Goal: Check status: Check status

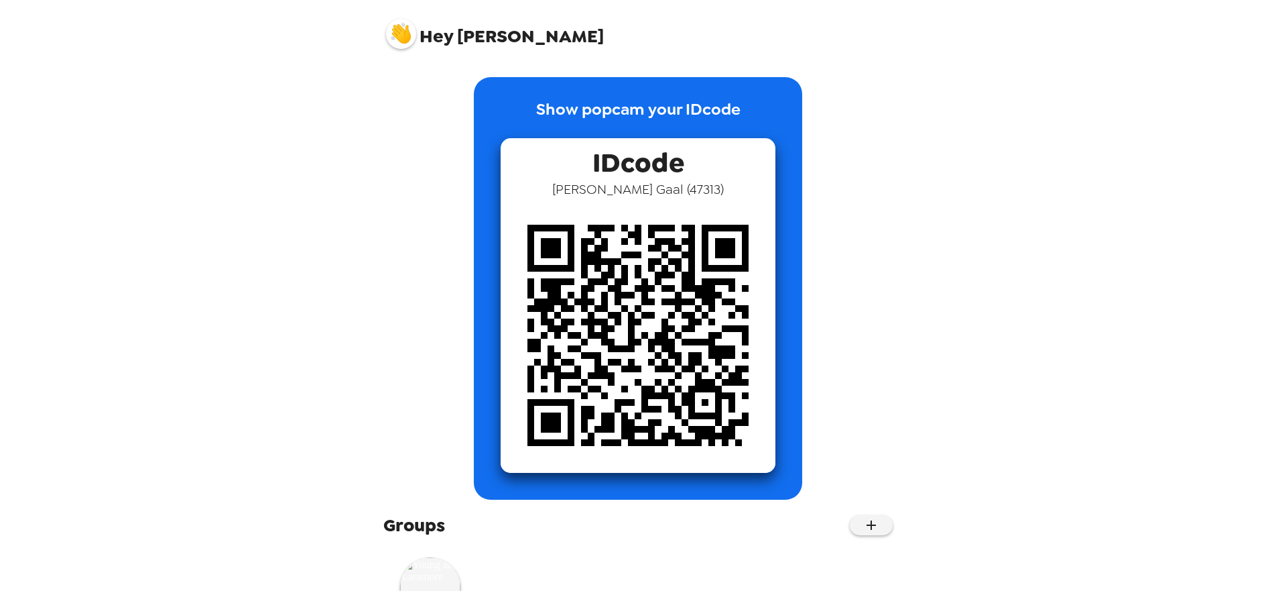
click at [414, 36] on img at bounding box center [401, 34] width 30 height 30
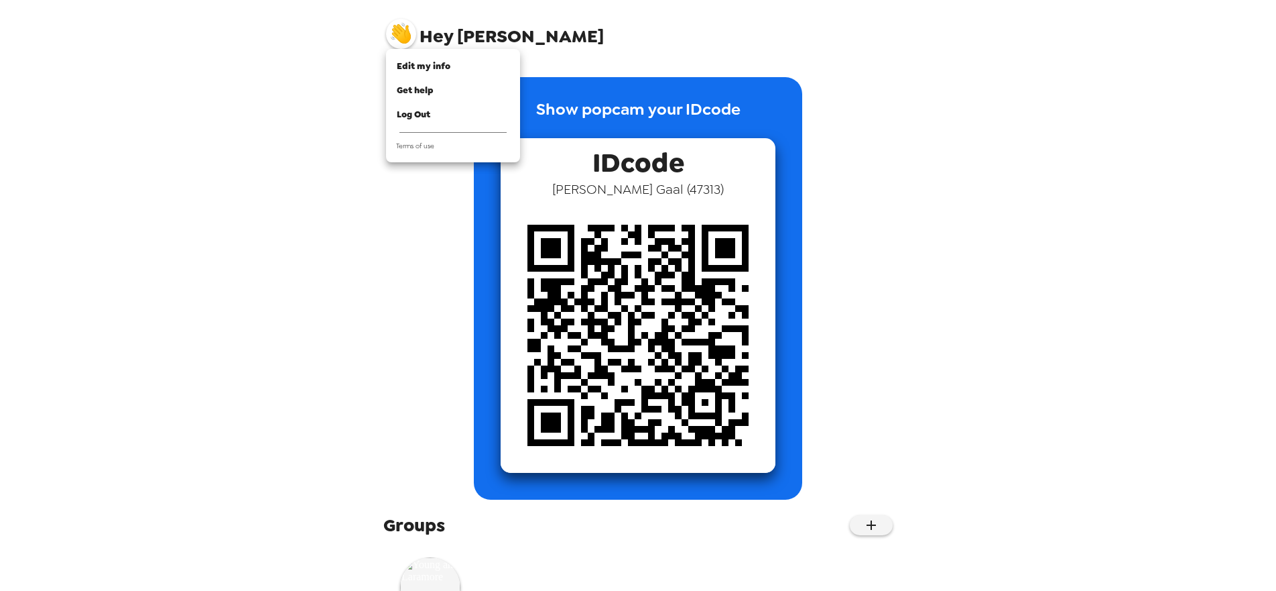
click at [666, 162] on div at bounding box center [638, 295] width 1276 height 591
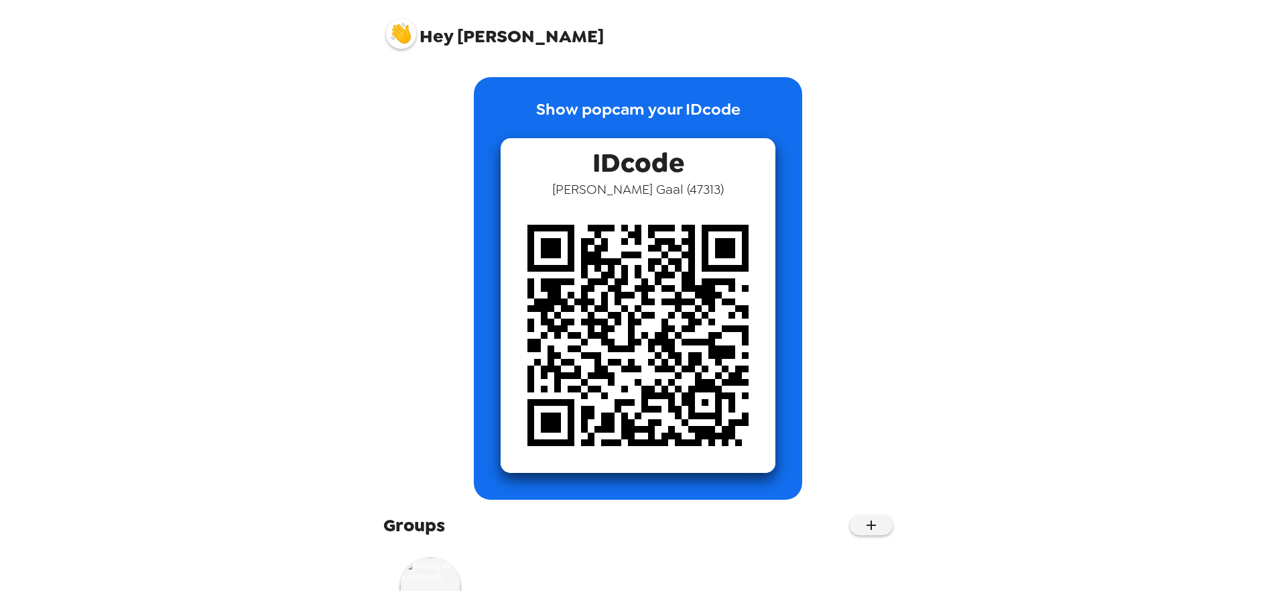
click at [631, 115] on p "Show popcam your IDcode" at bounding box center [638, 117] width 204 height 41
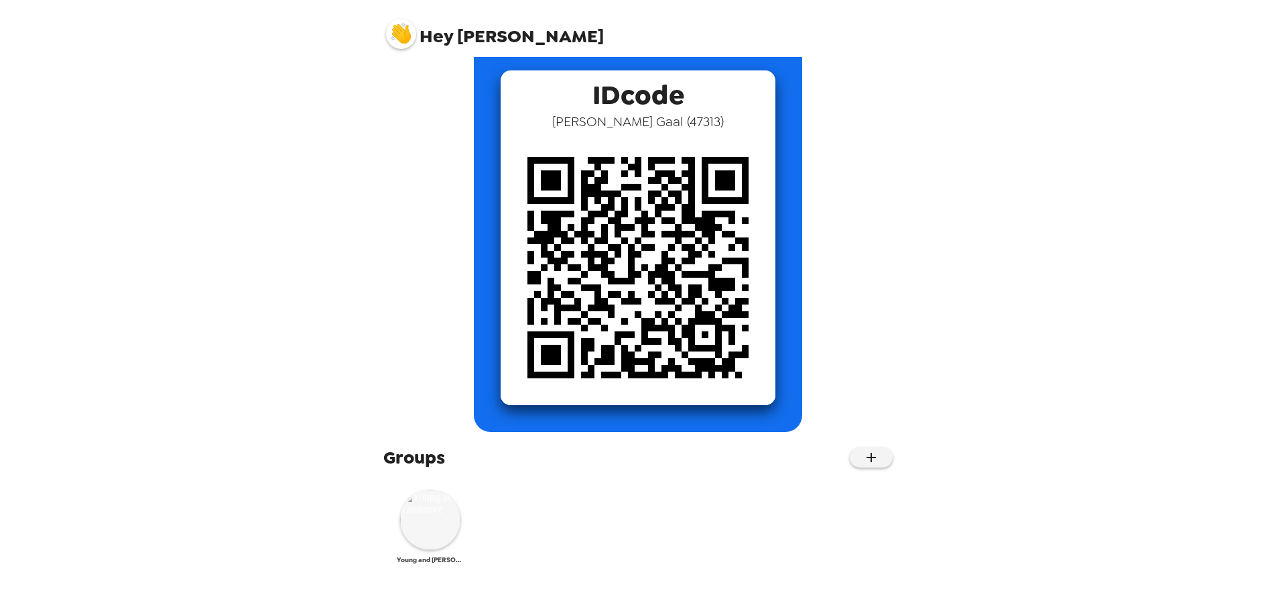
click at [432, 537] on img at bounding box center [430, 519] width 60 height 60
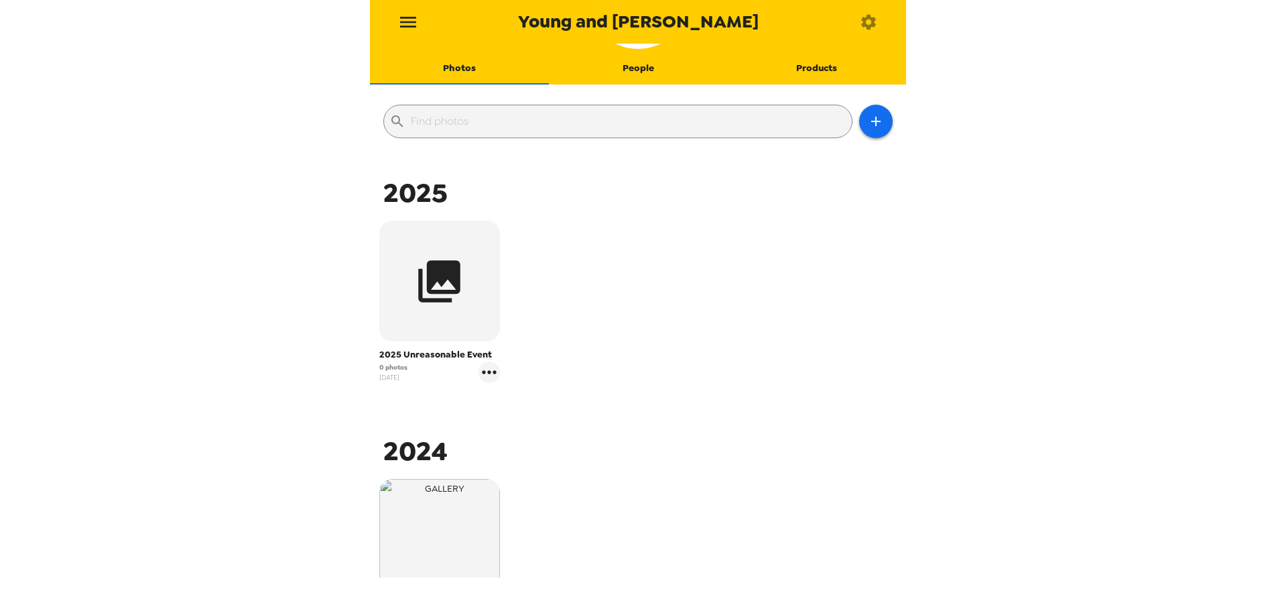
scroll to position [101, 0]
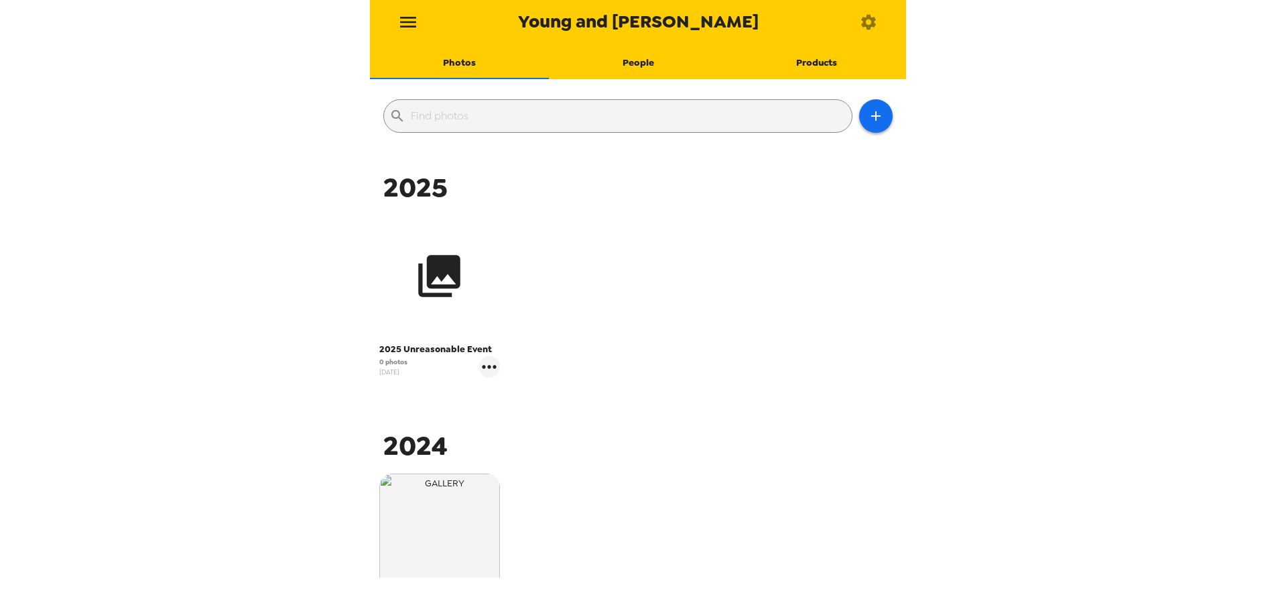
click at [475, 258] on button "button" at bounding box center [439, 275] width 121 height 121
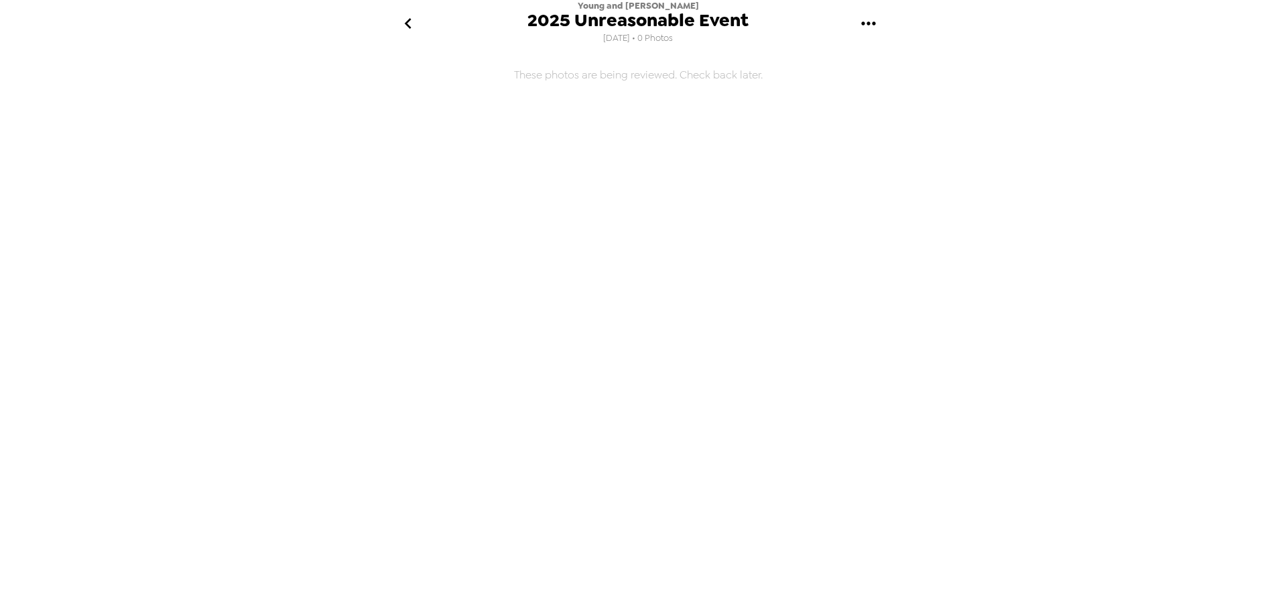
click at [410, 23] on icon "go back" at bounding box center [407, 23] width 21 height 21
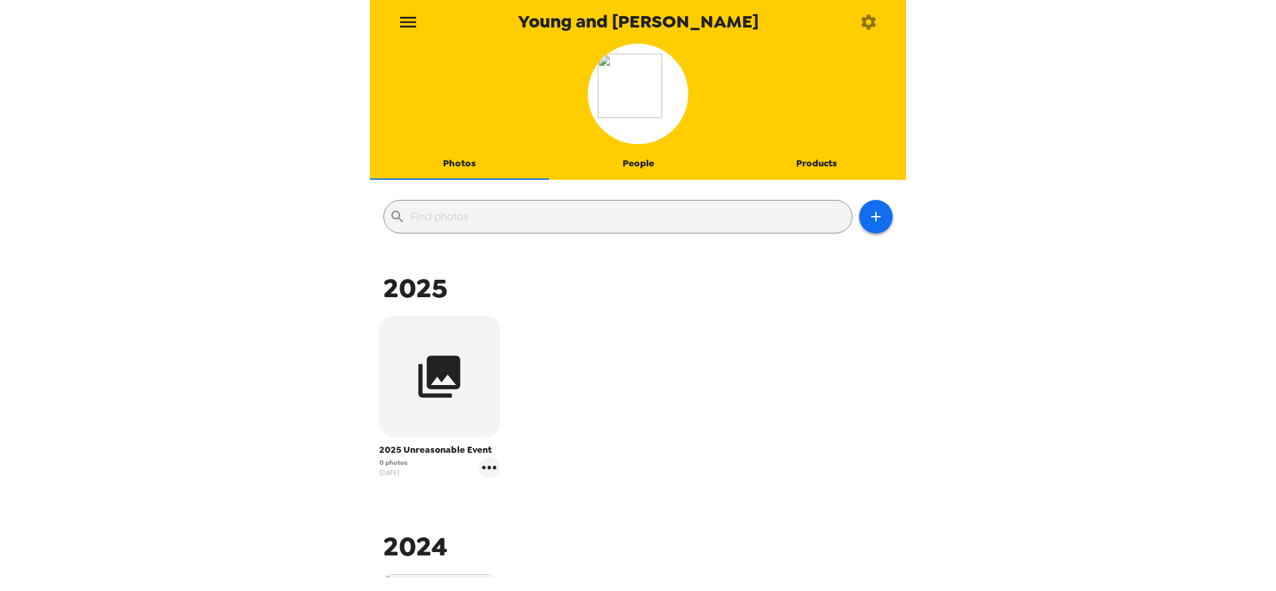
click at [412, 19] on icon "menu" at bounding box center [407, 21] width 21 height 21
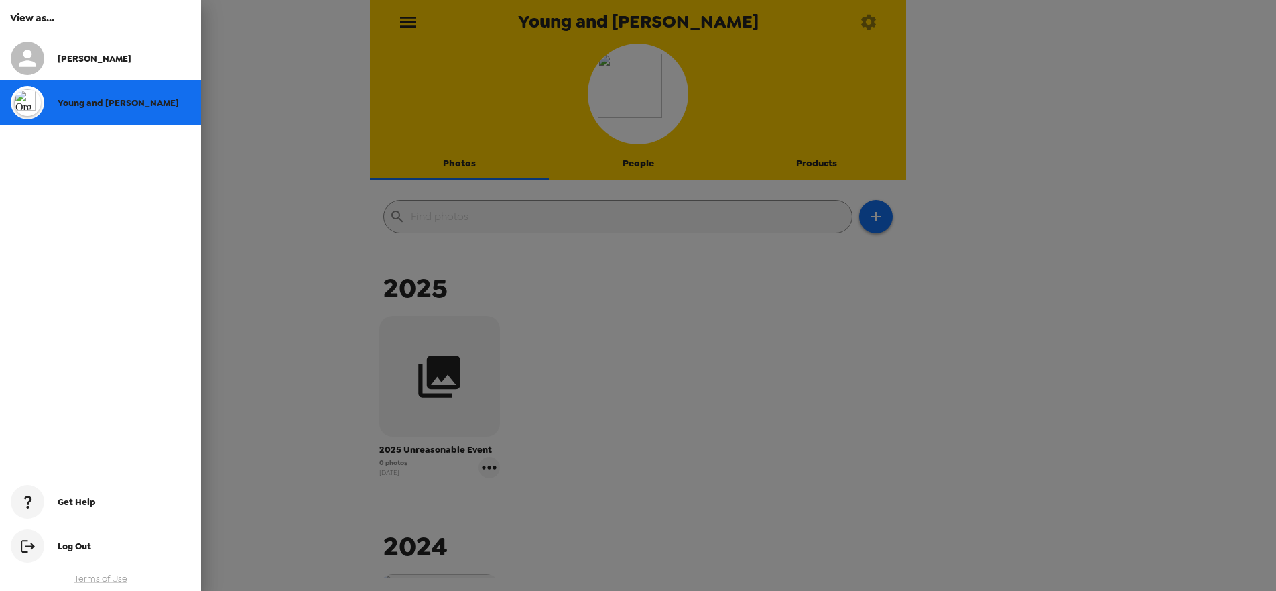
click at [789, 303] on div at bounding box center [638, 295] width 1276 height 591
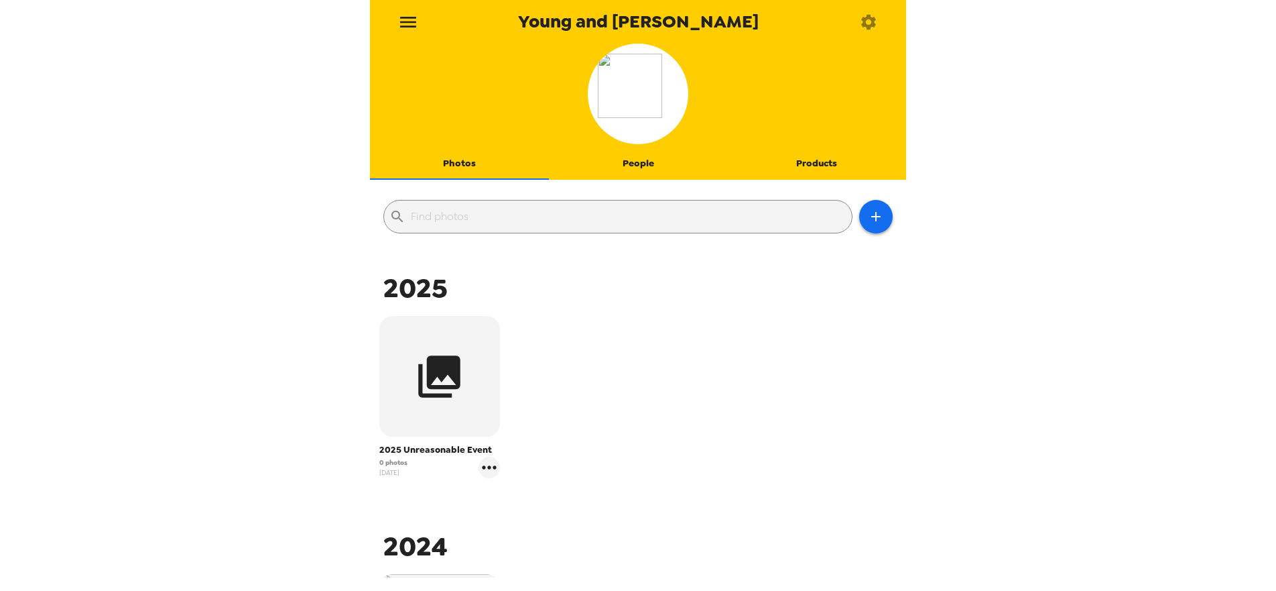
click at [870, 22] on icon "button" at bounding box center [868, 22] width 19 height 19
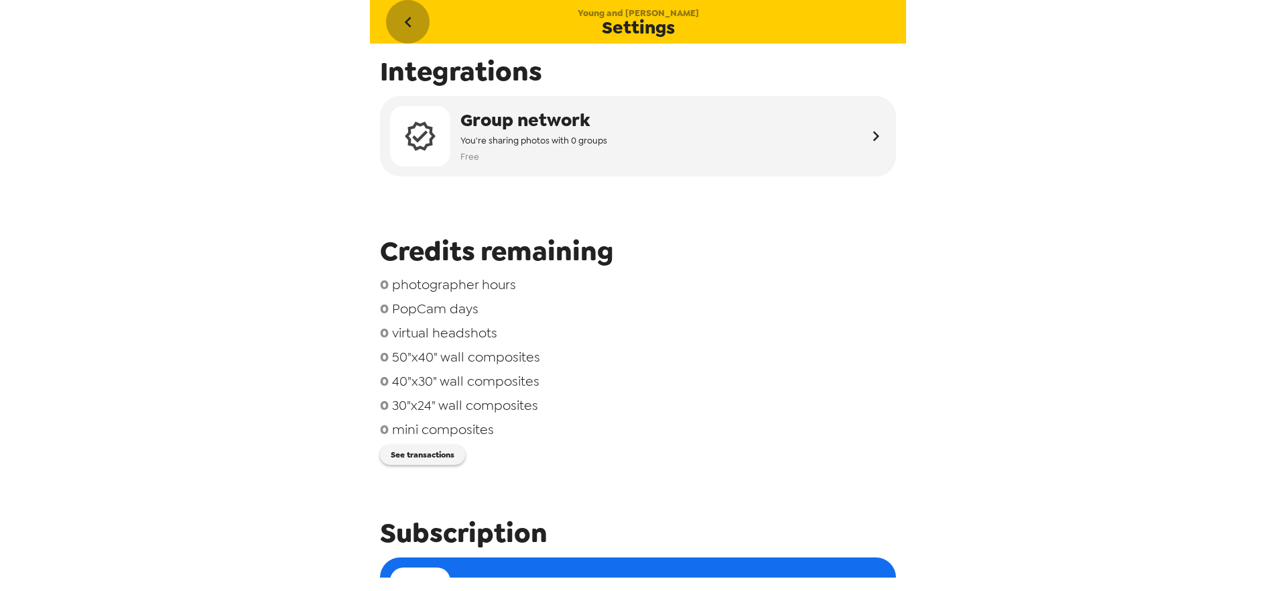
click at [411, 19] on icon "go back" at bounding box center [407, 21] width 21 height 21
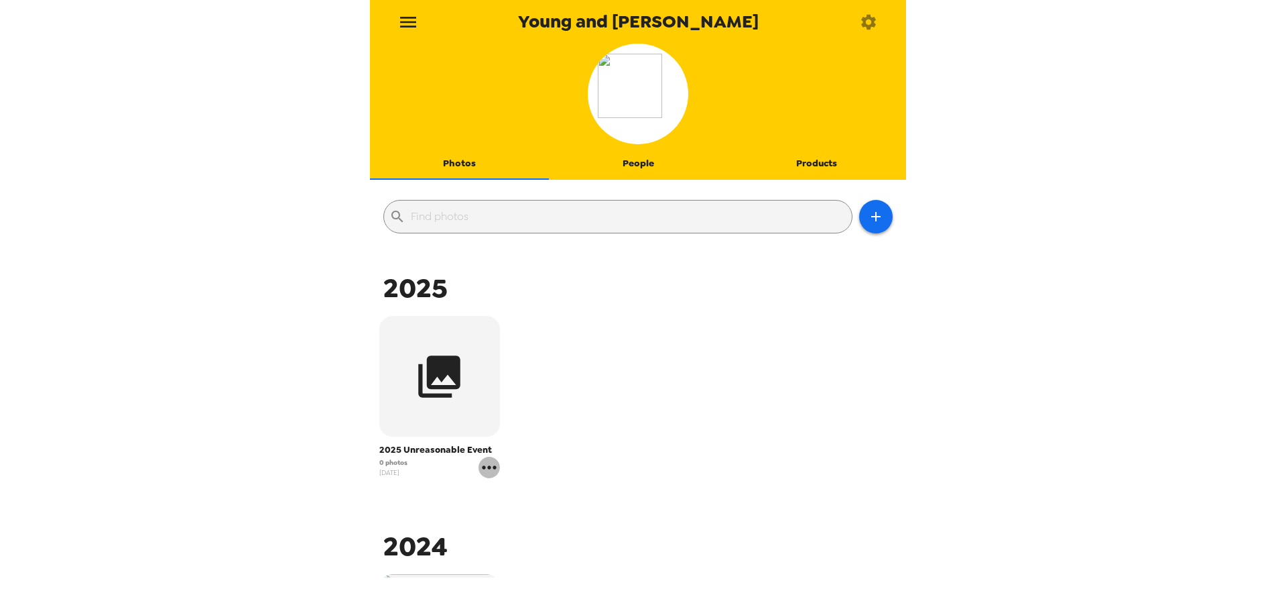
click at [486, 464] on icon "gallery menu" at bounding box center [489, 466] width 21 height 21
click at [550, 487] on span "Edit Shoot" at bounding box center [554, 490] width 83 height 16
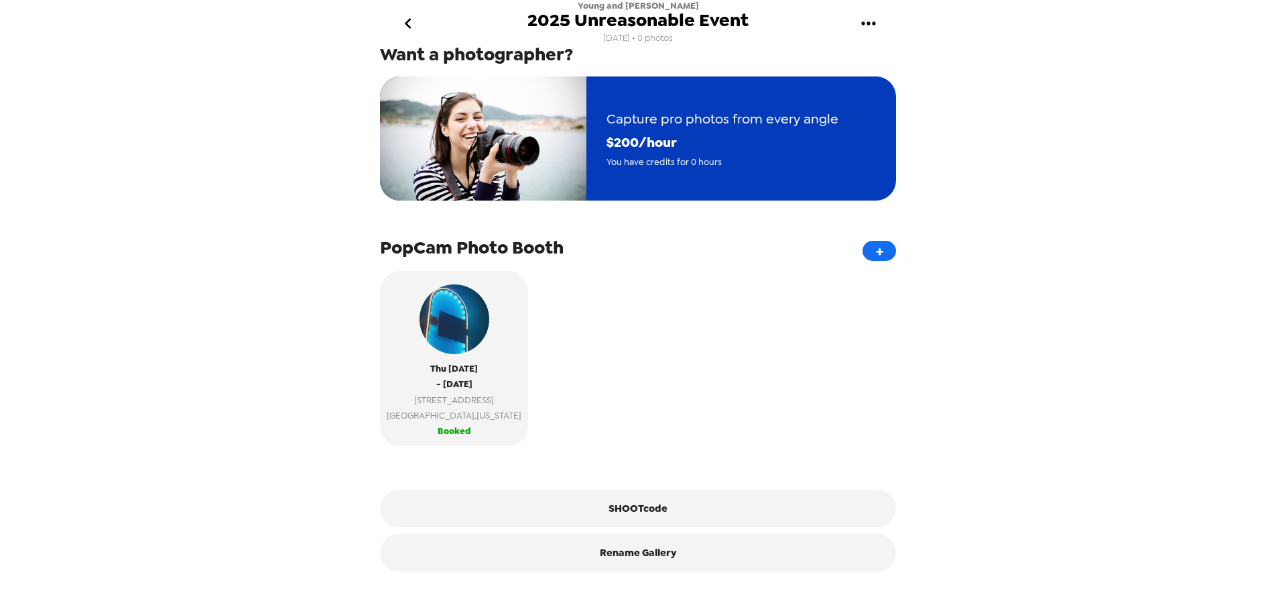
scroll to position [164, 0]
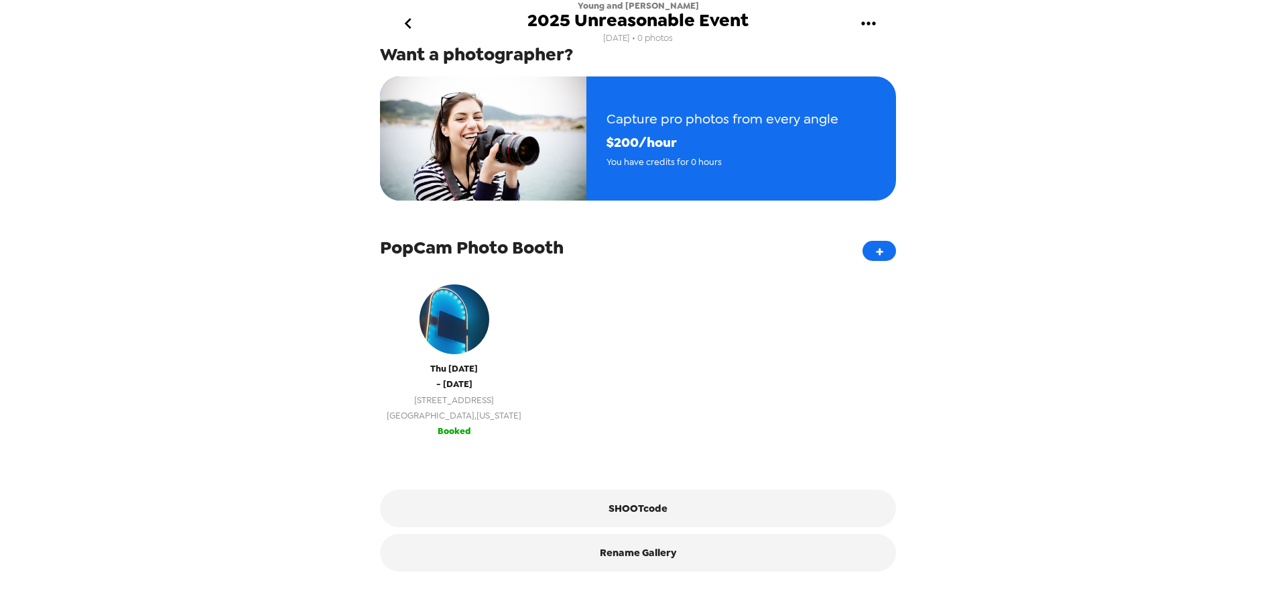
click at [452, 400] on span "6243 N College Ave" at bounding box center [454, 399] width 135 height 15
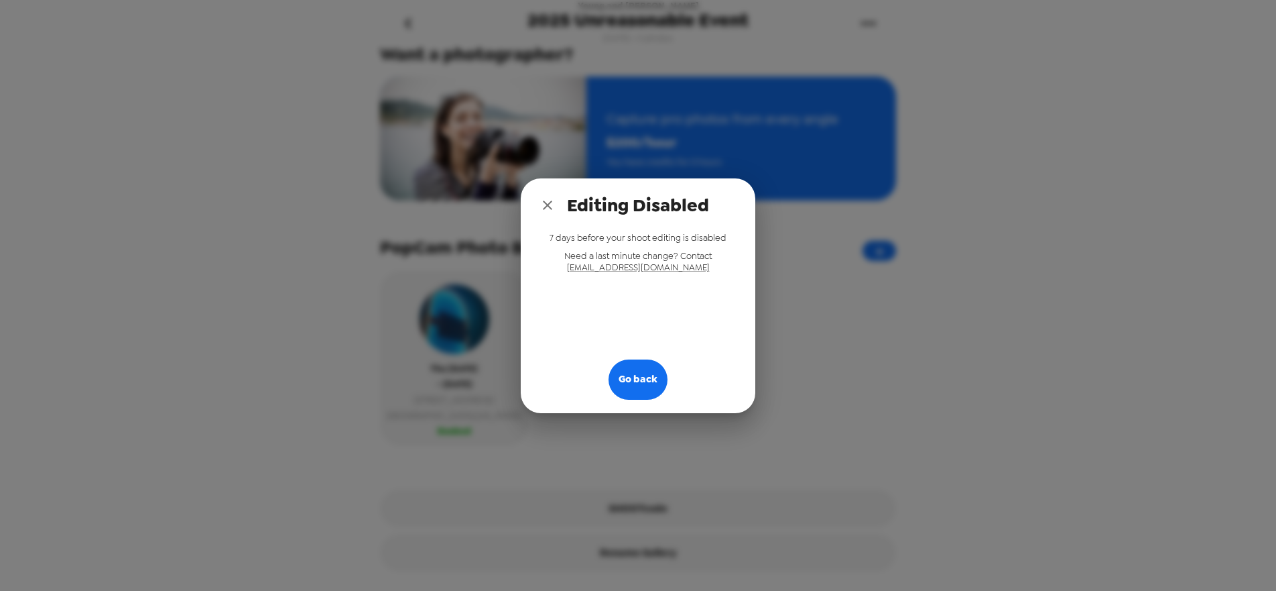
click at [850, 351] on div "Editing Disabled 7 days before your shoot editing is disabled Need a last minut…" at bounding box center [638, 295] width 1276 height 591
click at [650, 384] on button "Go back" at bounding box center [638, 379] width 59 height 40
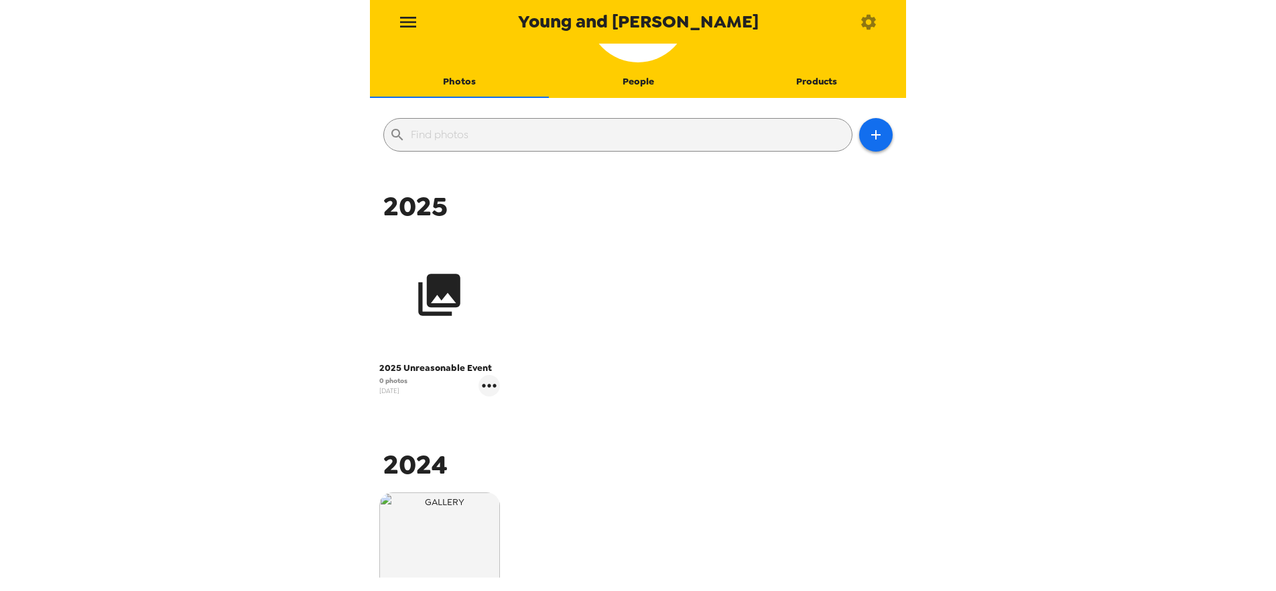
scroll to position [105, 0]
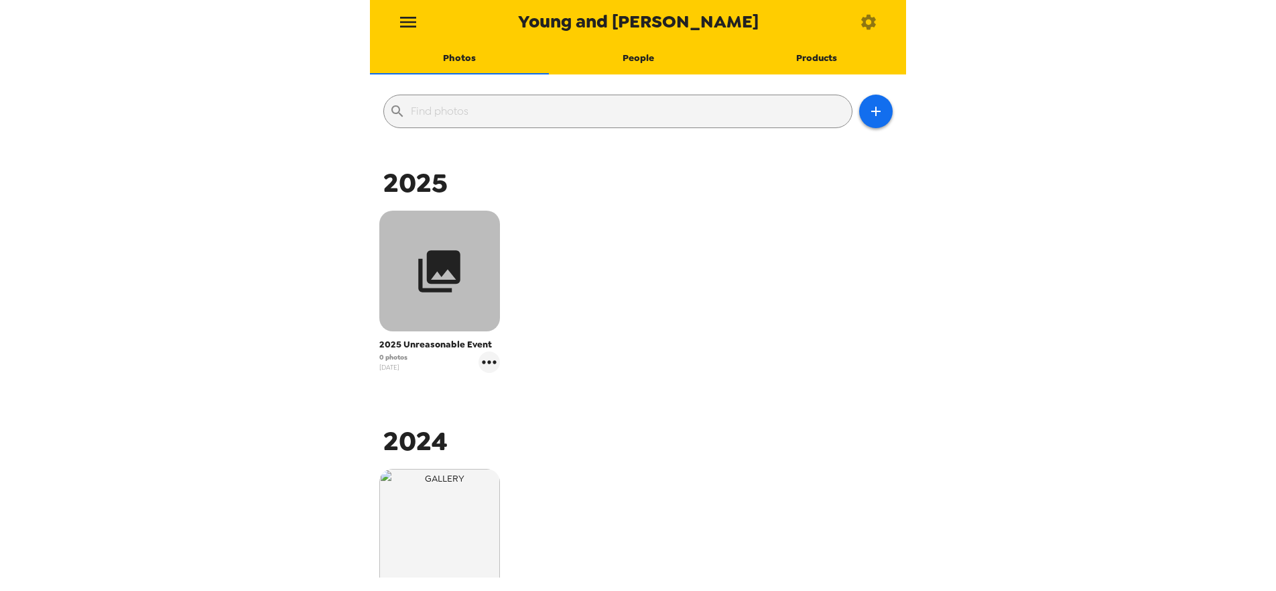
click at [426, 308] on button "button" at bounding box center [439, 270] width 121 height 121
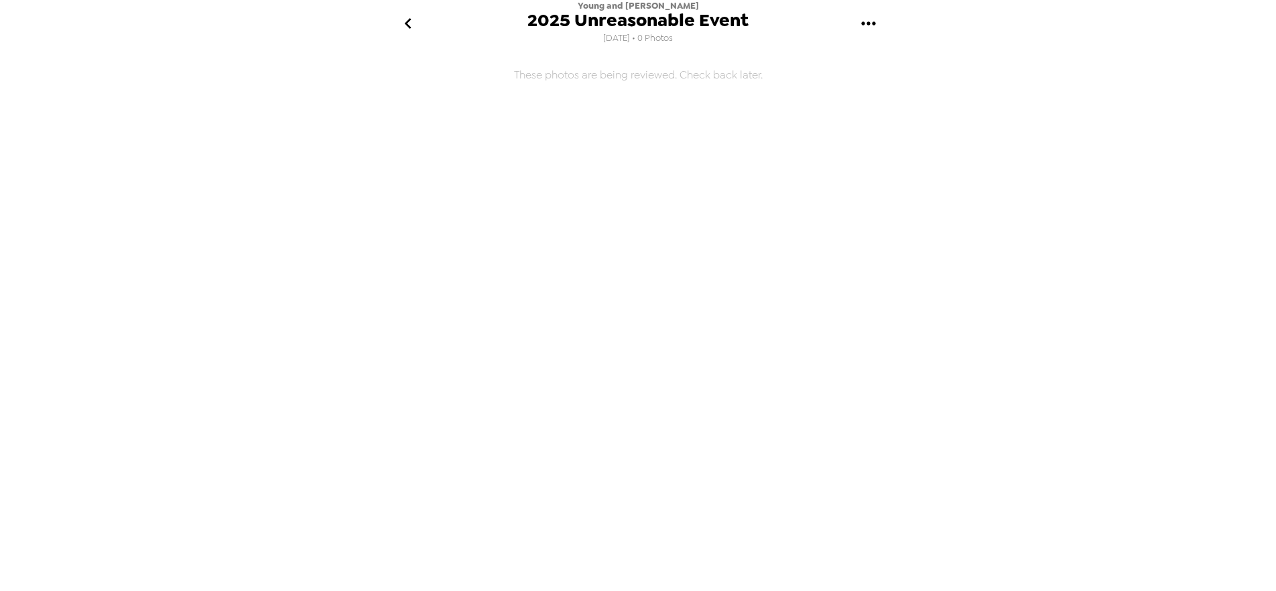
click at [869, 21] on icon "gallery menu" at bounding box center [868, 23] width 21 height 21
click at [1072, 147] on div at bounding box center [638, 295] width 1276 height 591
click at [612, 80] on h6 "These photos are being reviewed. Check back later." at bounding box center [638, 252] width 536 height 400
click at [693, 146] on h6 "These photos are being reviewed. Check back later." at bounding box center [638, 252] width 536 height 400
